Goal: Find specific page/section: Find specific page/section

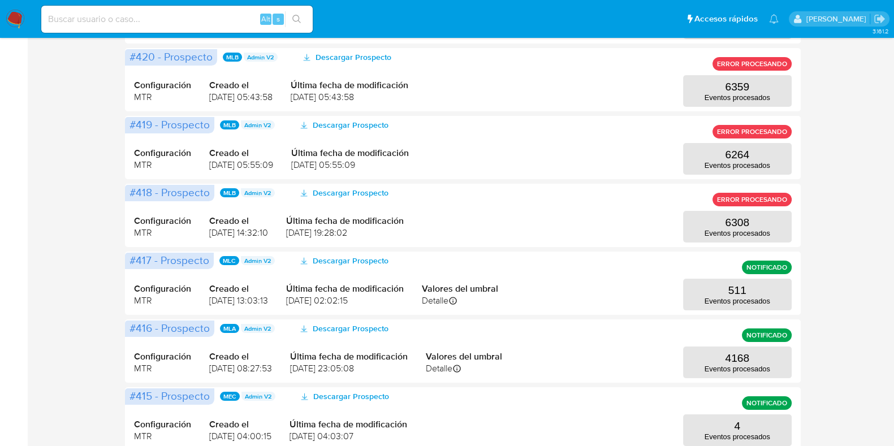
scroll to position [282, 0]
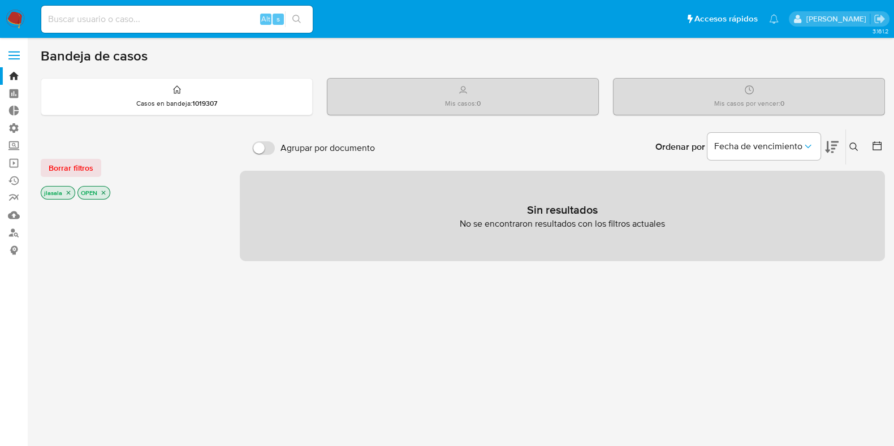
click at [182, 22] on input at bounding box center [177, 19] width 272 height 15
type input "lasalajuli"
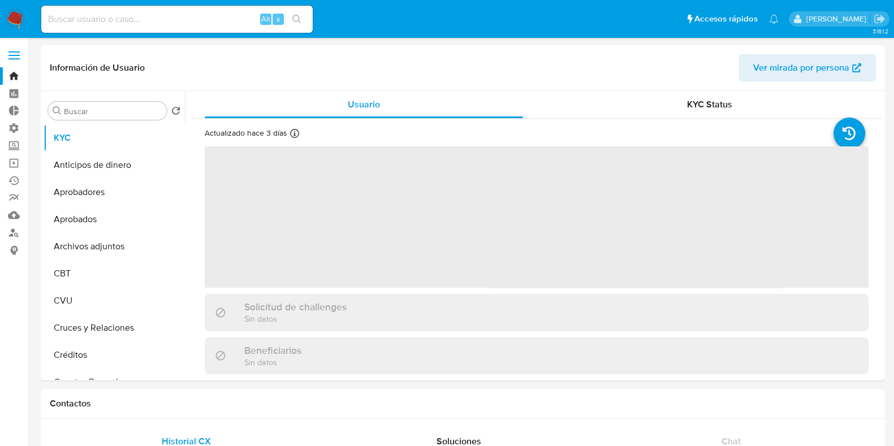
select select "10"
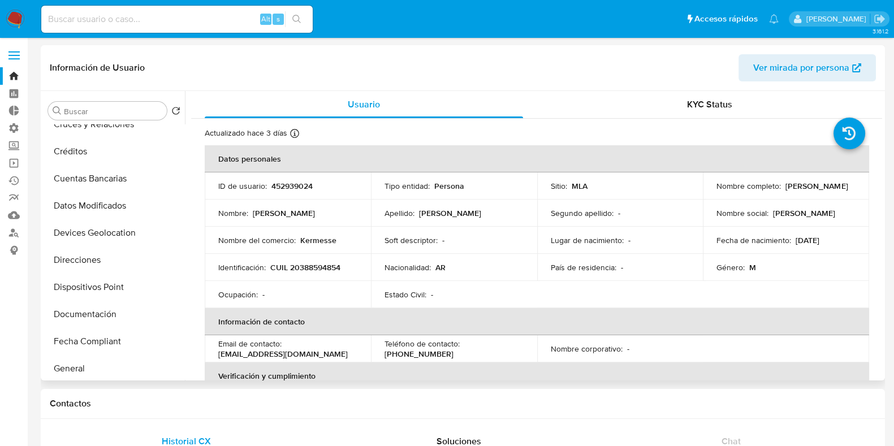
scroll to position [192, 0]
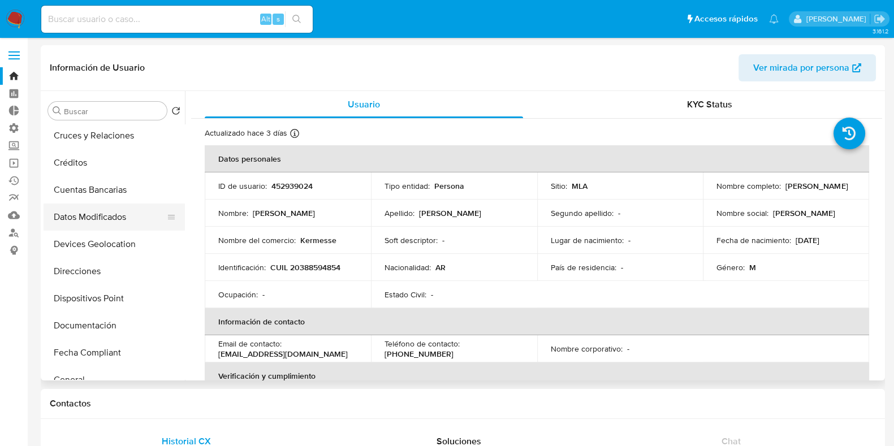
click at [124, 210] on button "Datos Modificados" at bounding box center [110, 217] width 132 height 27
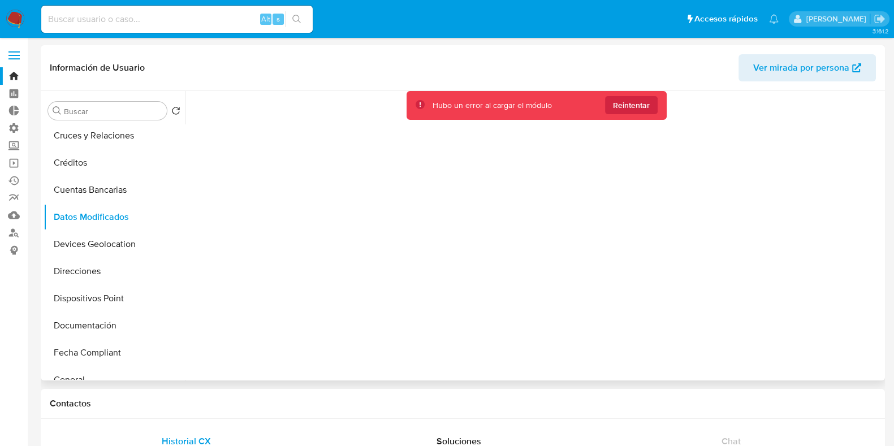
click at [831, 72] on span "Ver mirada por persona" at bounding box center [802, 67] width 96 height 27
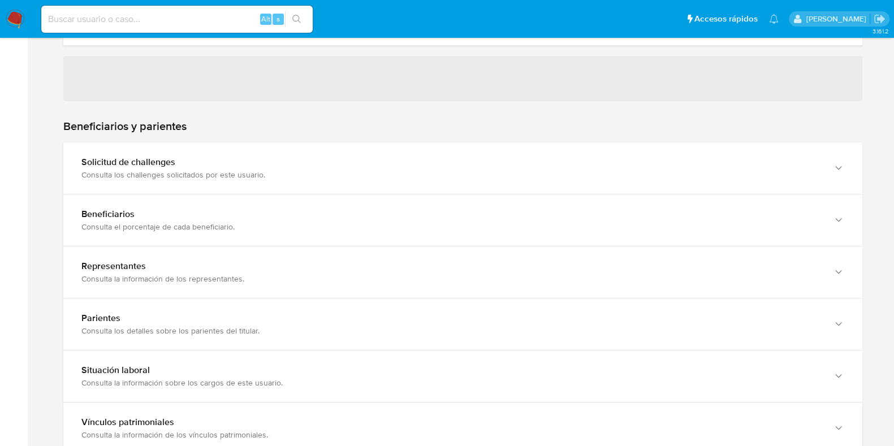
scroll to position [716, 0]
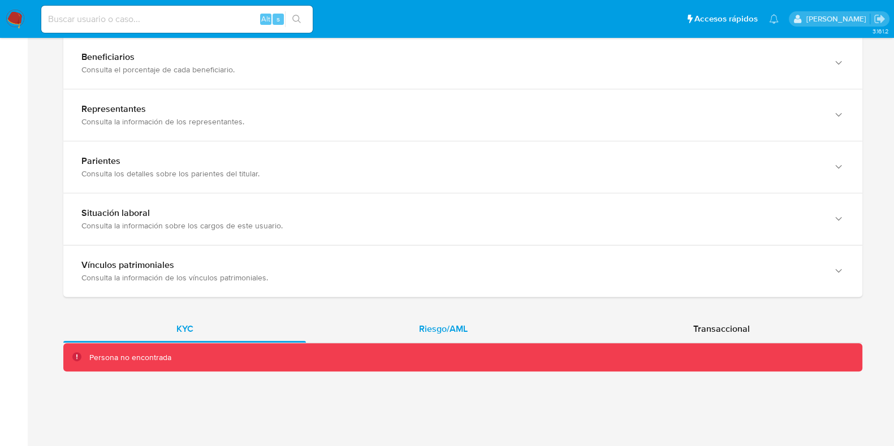
click at [416, 332] on div "Riesgo/AML" at bounding box center [443, 329] width 274 height 27
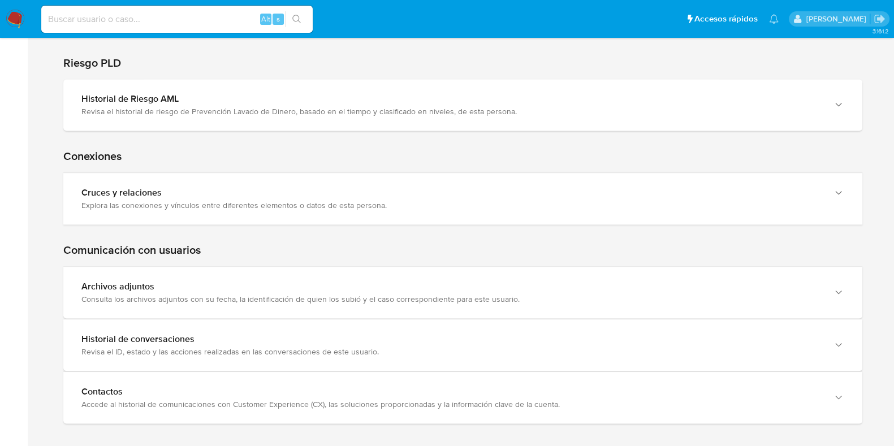
scroll to position [1434, 0]
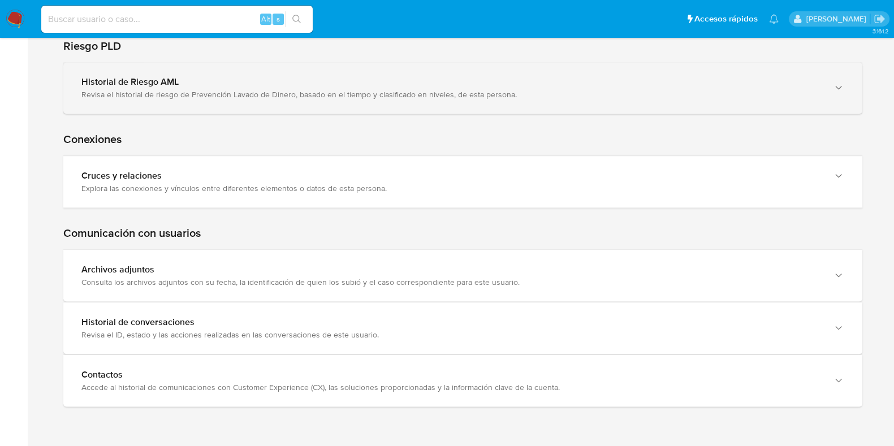
click at [622, 95] on div "Revisa el historial de riesgo de Prevención Lavado de Dinero, basado en el tiem…" at bounding box center [451, 94] width 741 height 10
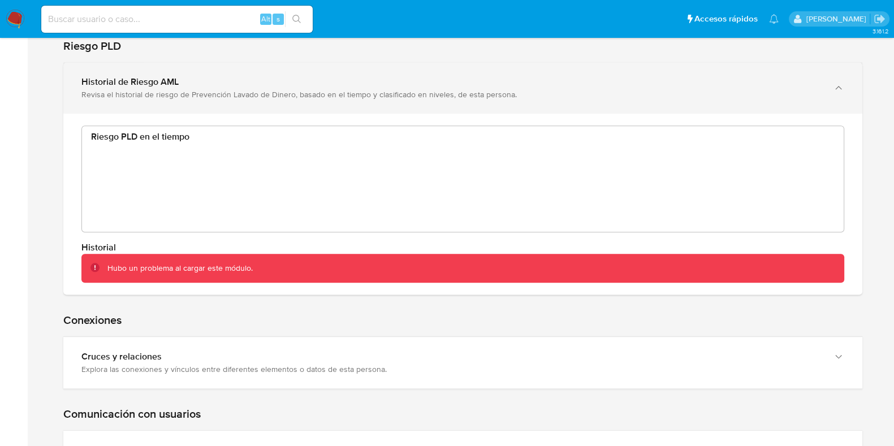
scroll to position [85, 744]
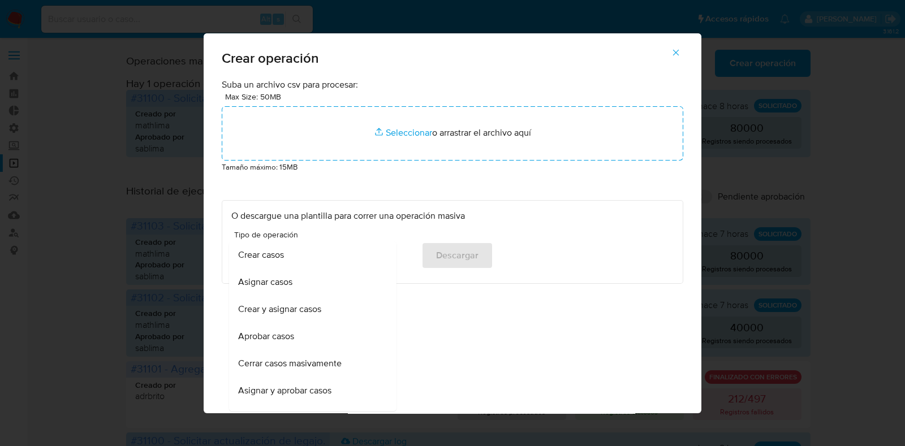
click at [671, 51] on icon "button" at bounding box center [676, 53] width 10 height 10
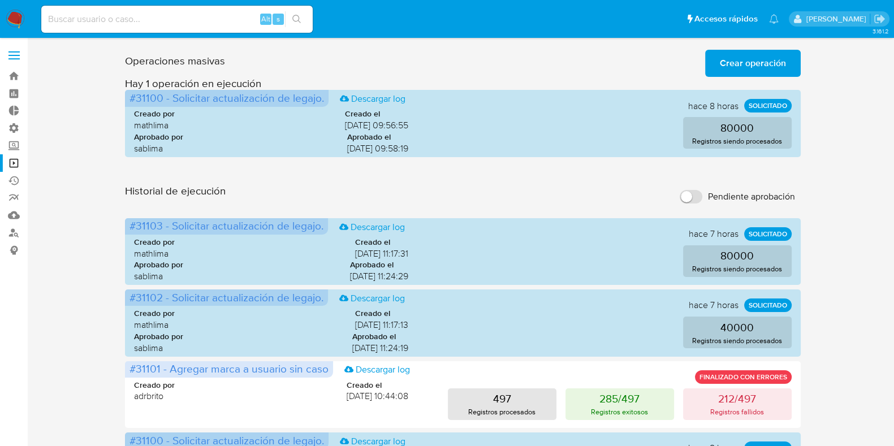
click at [744, 64] on span "Crear operación" at bounding box center [753, 63] width 66 height 25
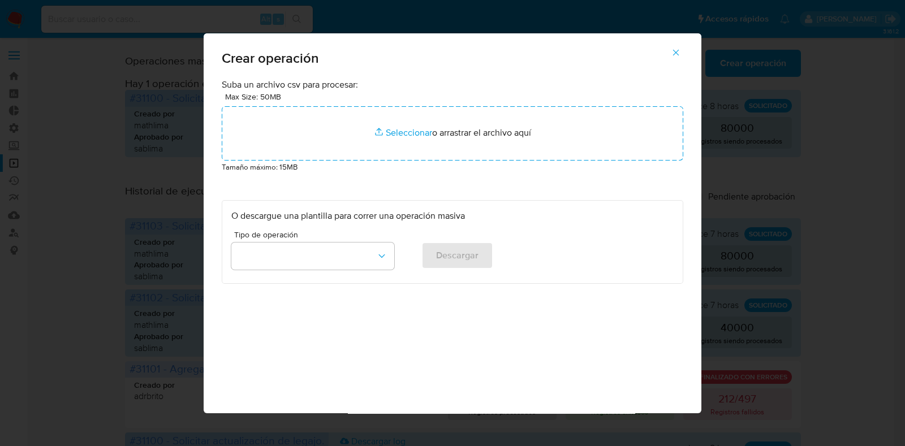
click at [679, 52] on icon "button" at bounding box center [676, 53] width 10 height 10
